Goal: Check status: Check status

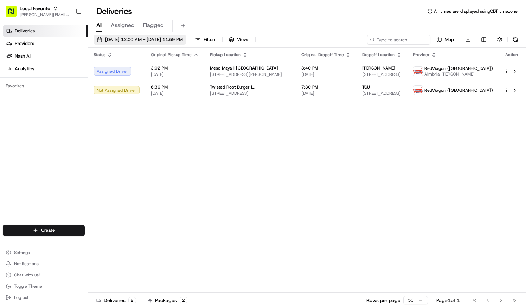
click at [124, 38] on span "[DATE] 12:00 AM - [DATE] 11:59 PM" at bounding box center [144, 40] width 78 height 6
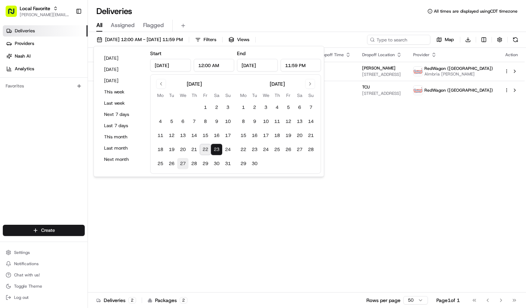
click at [180, 165] on button "27" at bounding box center [182, 163] width 11 height 11
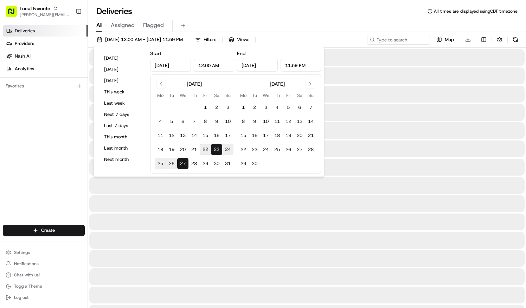
type input "[DATE]"
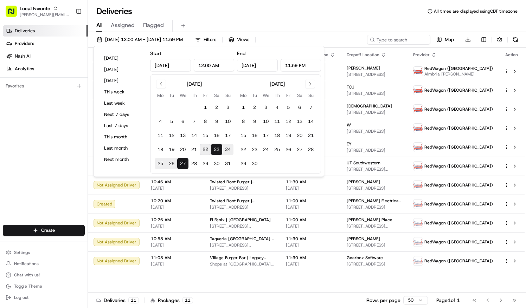
click at [182, 163] on button "27" at bounding box center [182, 163] width 11 height 11
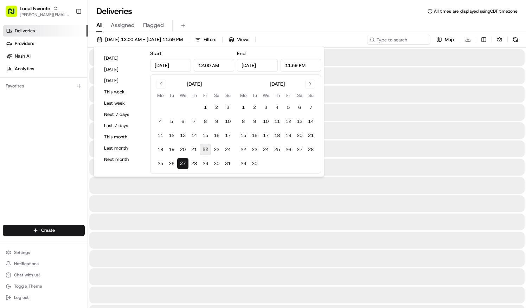
type input "[DATE]"
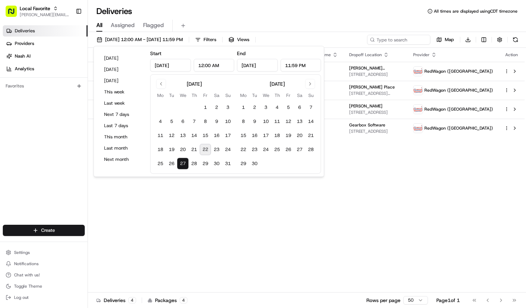
click at [246, 15] on div "Deliveries All times are displayed using CDT timezone" at bounding box center [307, 11] width 438 height 11
